Goal: Transaction & Acquisition: Book appointment/travel/reservation

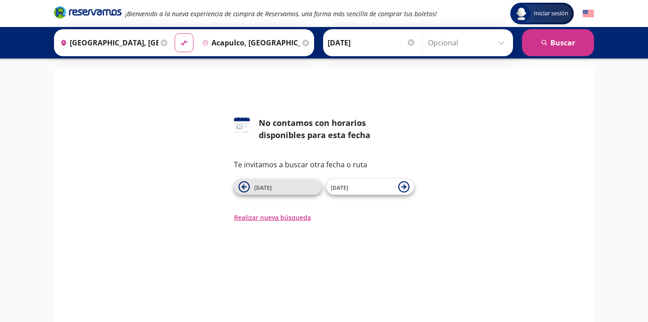
click at [245, 185] on icon at bounding box center [244, 186] width 11 height 11
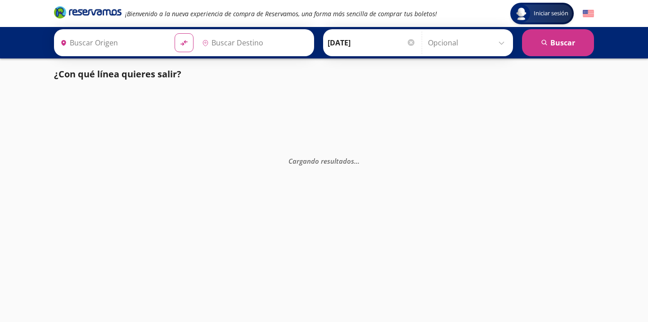
type input "[GEOGRAPHIC_DATA], [GEOGRAPHIC_DATA]"
type input "Acapulco, [GEOGRAPHIC_DATA]"
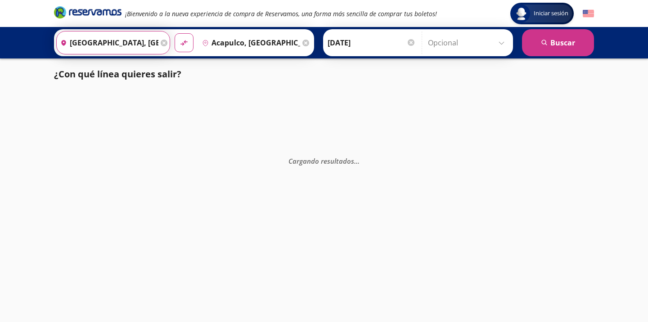
click at [134, 41] on input "[GEOGRAPHIC_DATA], [GEOGRAPHIC_DATA]" at bounding box center [108, 43] width 102 height 23
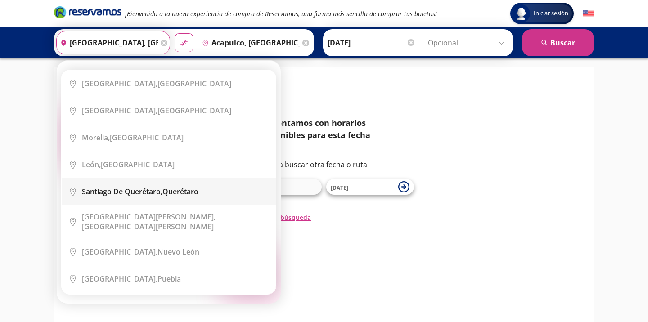
click at [142, 187] on b "Santiago de Querétaro," at bounding box center [122, 192] width 81 height 10
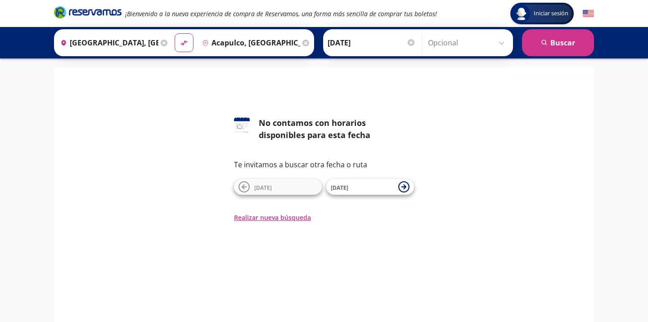
type input "Santiago de Querétaro, [GEOGRAPHIC_DATA]"
click at [266, 190] on span "[DATE]" at bounding box center [263, 188] width 18 height 8
click at [244, 183] on icon at bounding box center [244, 186] width 11 height 11
